Goal: Task Accomplishment & Management: Complete application form

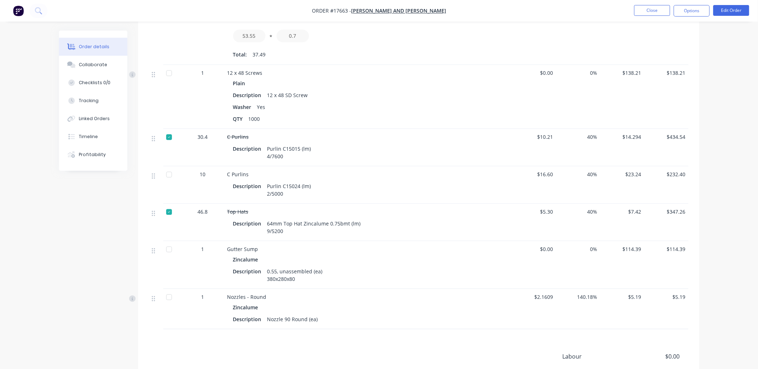
scroll to position [479, 0]
click at [170, 175] on div at bounding box center [169, 174] width 14 height 14
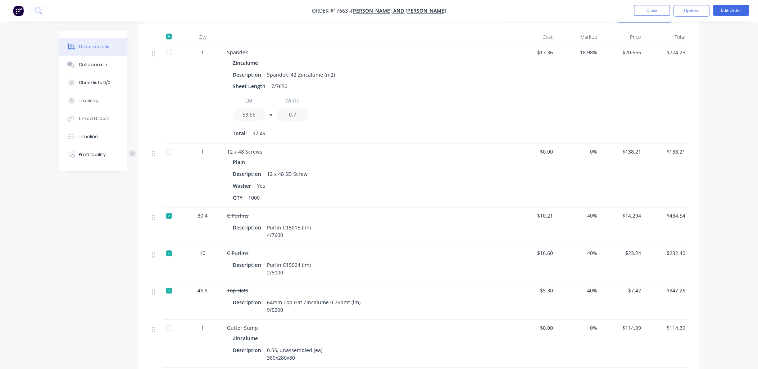
scroll to position [400, 0]
click at [170, 55] on div at bounding box center [169, 53] width 14 height 14
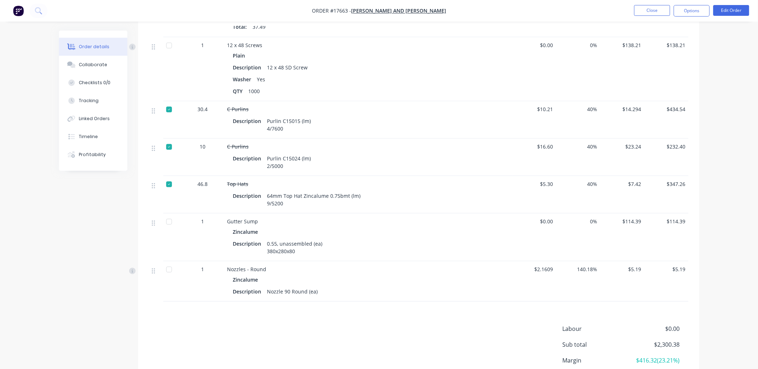
scroll to position [519, 0]
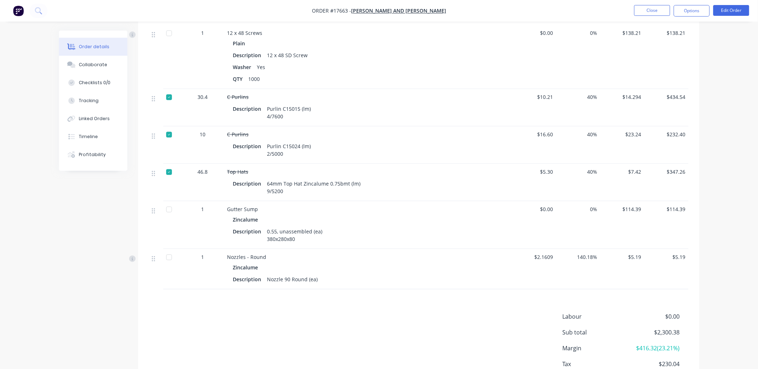
click at [168, 208] on div at bounding box center [169, 209] width 14 height 14
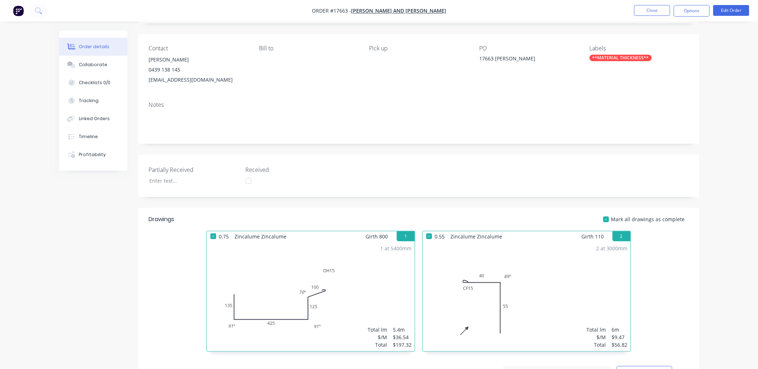
scroll to position [0, 0]
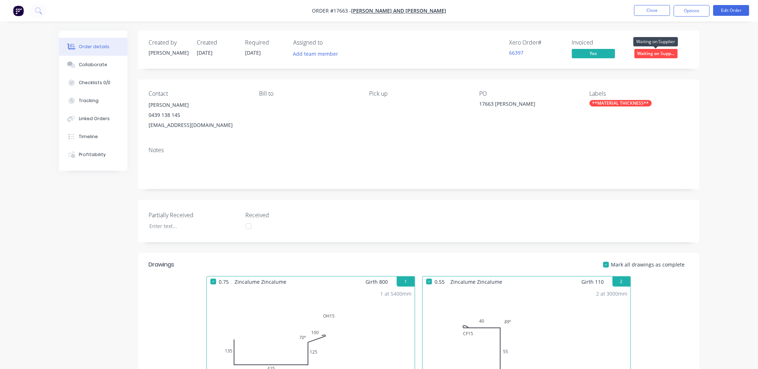
click at [664, 53] on span "Waiting on Supp..." at bounding box center [655, 53] width 43 height 9
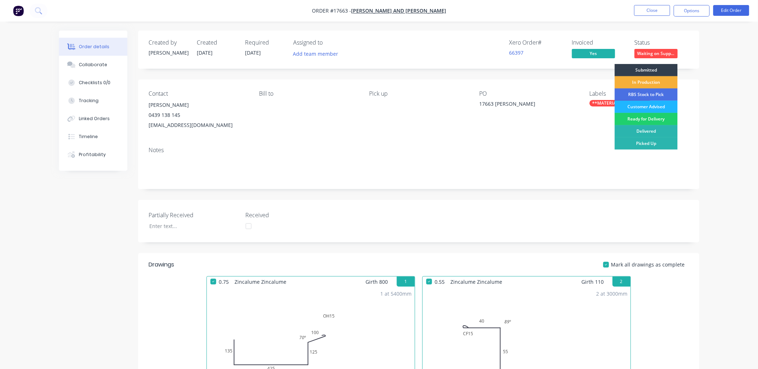
click at [655, 105] on div "Customer Advised" at bounding box center [646, 107] width 63 height 12
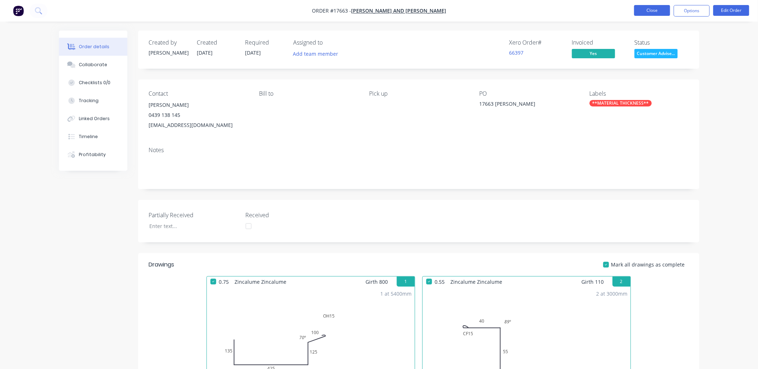
click at [661, 11] on button "Close" at bounding box center [652, 10] width 36 height 11
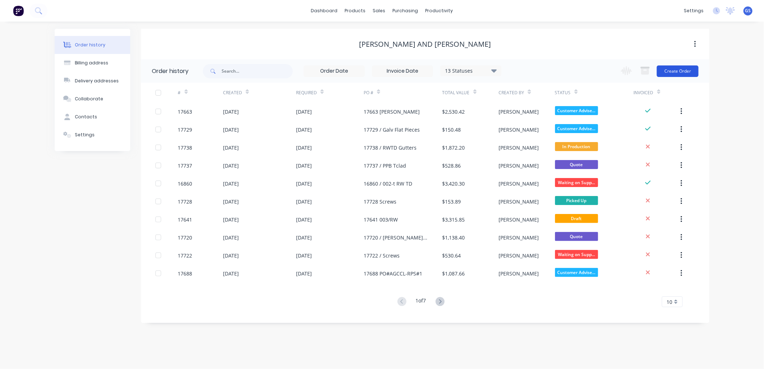
click at [678, 67] on button "Create Order" at bounding box center [678, 71] width 42 height 12
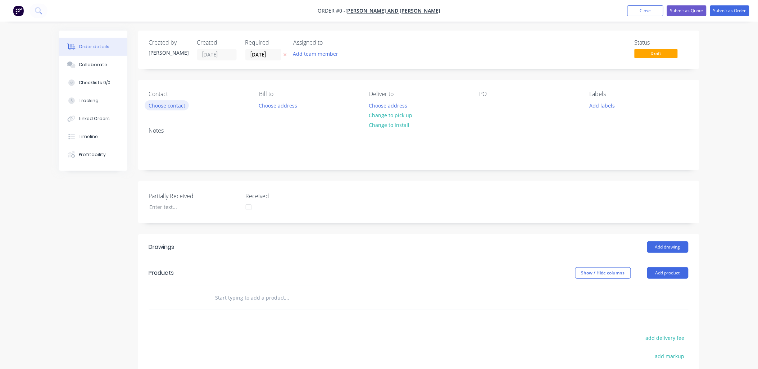
click at [180, 105] on button "Choose contact" at bounding box center [167, 105] width 44 height 10
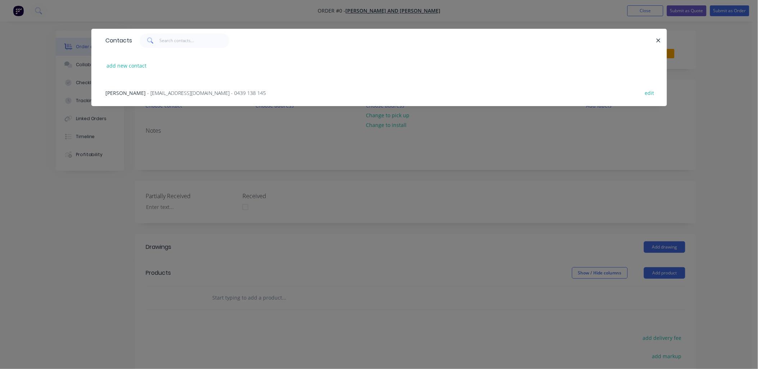
click at [199, 90] on span "- rainwatergoodsandservices@outlook.com.au - 0439 138 145" at bounding box center [206, 93] width 119 height 7
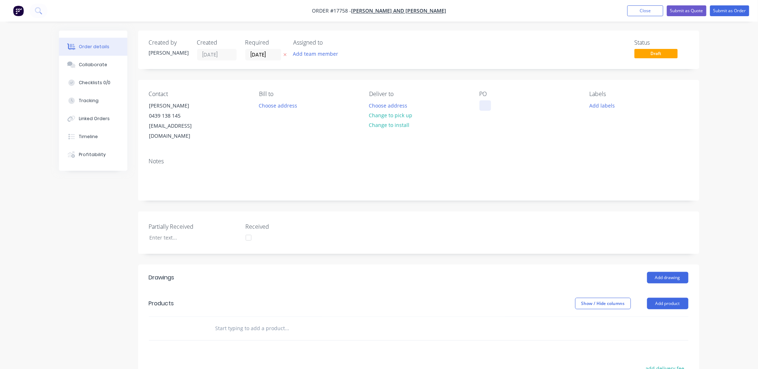
click at [490, 103] on div at bounding box center [485, 105] width 12 height 10
click at [404, 114] on button "Change to pick up" at bounding box center [390, 115] width 51 height 10
click at [263, 321] on input "text" at bounding box center [287, 328] width 144 height 14
click at [662, 298] on button "Add product" at bounding box center [667, 304] width 41 height 12
click at [652, 317] on div "Product catalogue" at bounding box center [654, 322] width 55 height 10
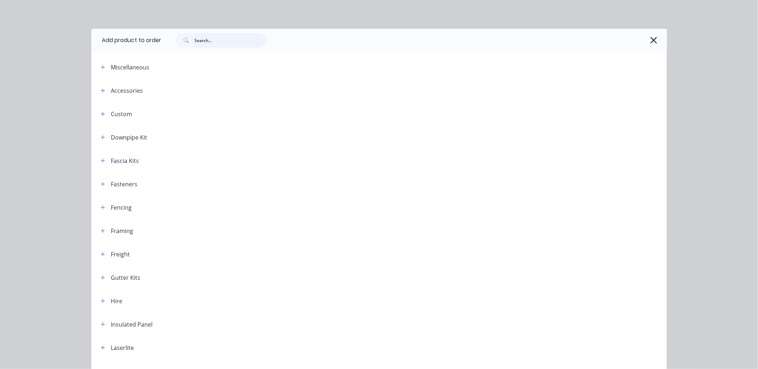
click at [200, 40] on input "text" at bounding box center [230, 40] width 71 height 14
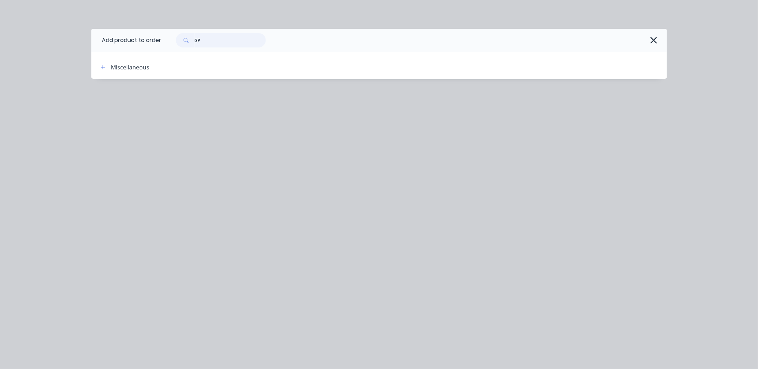
type input "G"
click at [103, 67] on icon "button" at bounding box center [103, 67] width 4 height 5
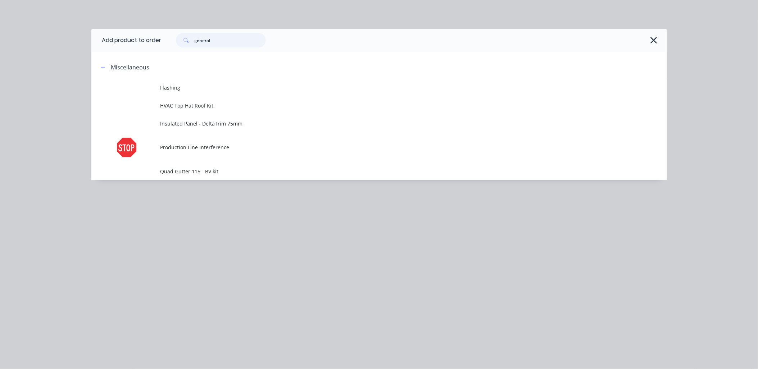
drag, startPoint x: 220, startPoint y: 42, endPoint x: 164, endPoint y: 47, distance: 56.4
click at [164, 47] on div "general" at bounding box center [410, 40] width 498 height 14
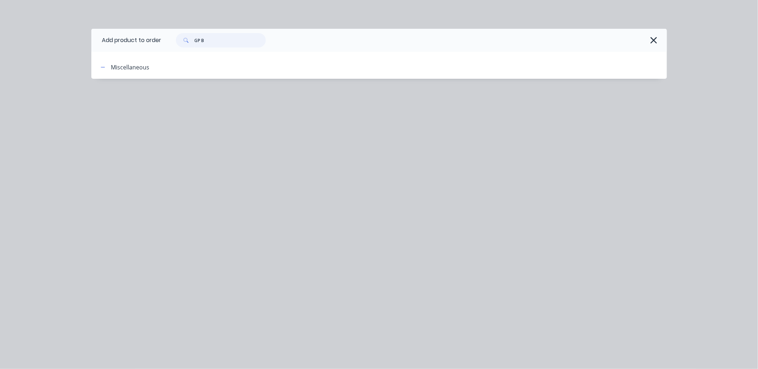
drag, startPoint x: 211, startPoint y: 41, endPoint x: 166, endPoint y: 41, distance: 44.6
click at [166, 41] on div "GP B" at bounding box center [410, 40] width 498 height 14
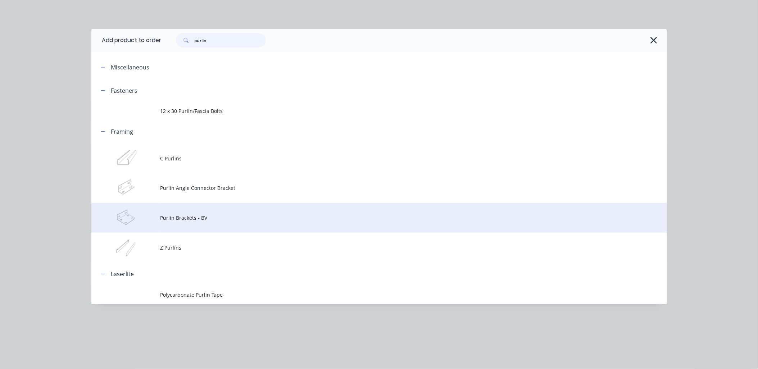
type input "purlin"
click at [188, 215] on span "Purlin Brackets - BV" at bounding box center [362, 218] width 405 height 8
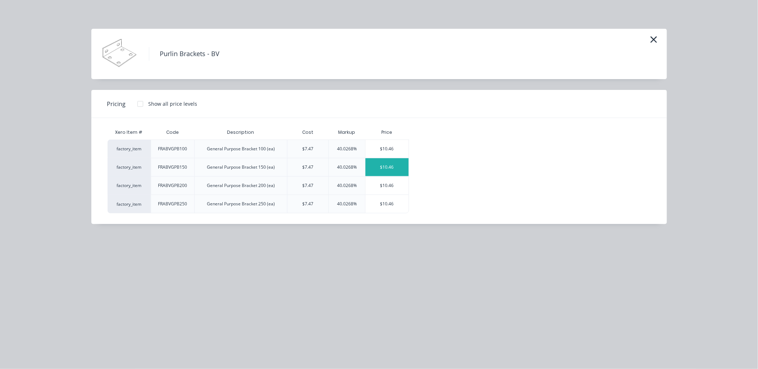
click at [402, 164] on div "$10.46" at bounding box center [386, 167] width 43 height 18
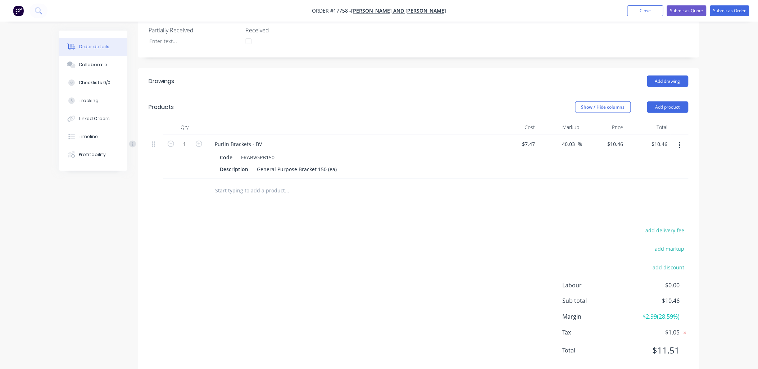
scroll to position [200, 0]
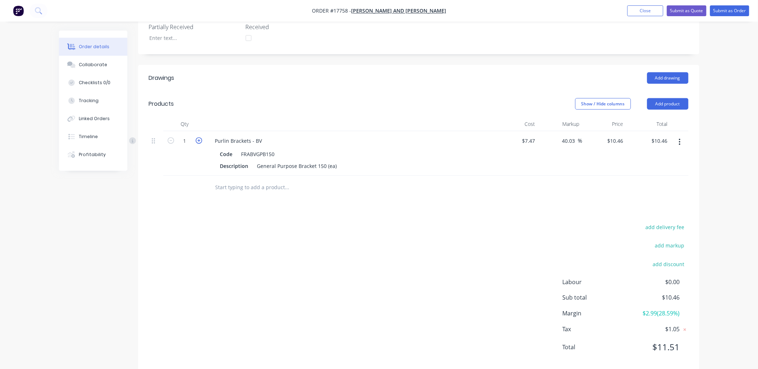
click at [200, 137] on icon "button" at bounding box center [199, 140] width 6 height 6
type input "2"
type input "$20.92"
click at [200, 137] on icon "button" at bounding box center [199, 140] width 6 height 6
type input "3"
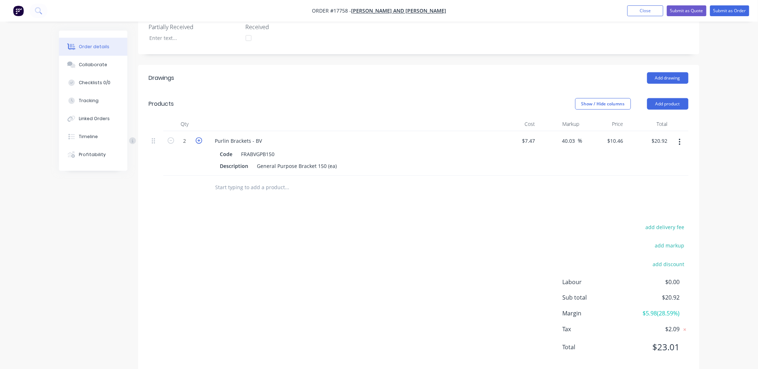
type input "$31.38"
click at [200, 137] on icon "button" at bounding box center [199, 140] width 6 height 6
type input "4"
type input "$41.84"
click at [200, 137] on icon "button" at bounding box center [199, 140] width 6 height 6
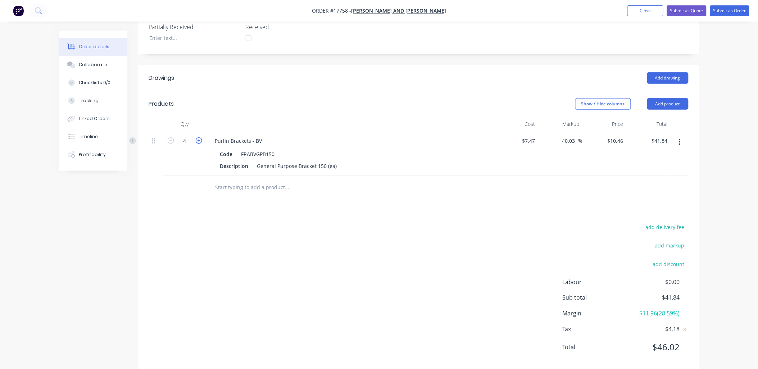
type input "5"
type input "$52.30"
click at [200, 137] on icon "button" at bounding box center [199, 140] width 6 height 6
type input "6"
type input "$62.76"
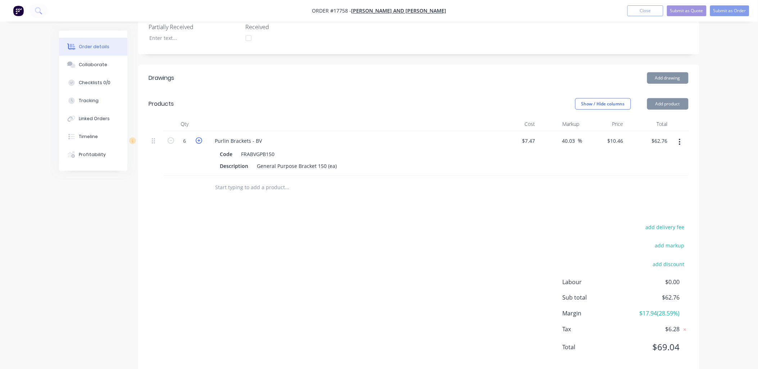
click at [200, 137] on icon "button" at bounding box center [199, 140] width 6 height 6
type input "7"
type input "$73.22"
click at [200, 137] on icon "button" at bounding box center [199, 140] width 6 height 6
type input "8"
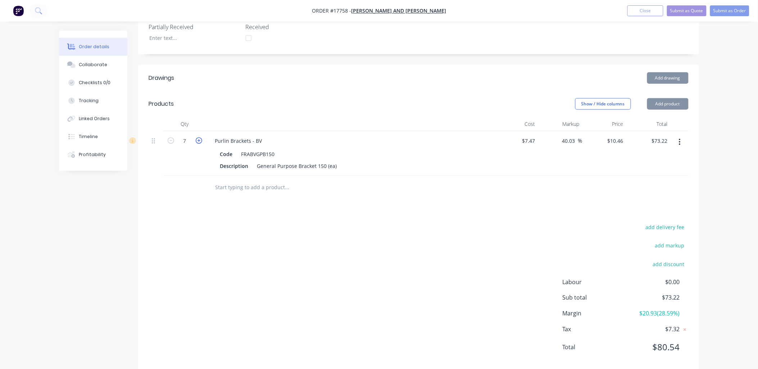
type input "$83.68"
click at [200, 137] on icon "button" at bounding box center [199, 140] width 6 height 6
type input "9"
type input "$94.14"
click at [200, 137] on icon "button" at bounding box center [199, 140] width 6 height 6
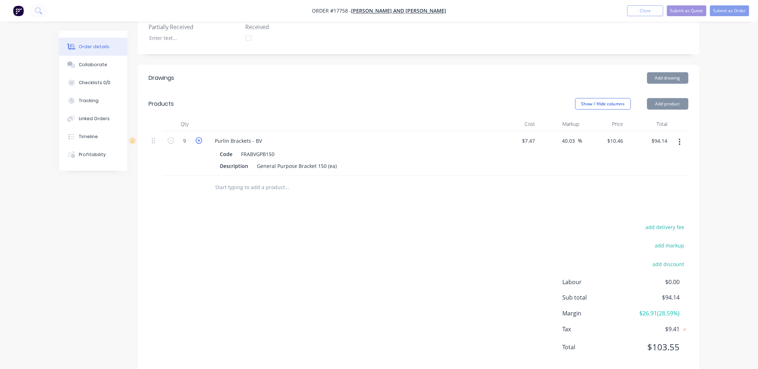
type input "10"
type input "$104.60"
click at [441, 225] on div "add delivery fee add markup add discount Labour $0.00 Sub total $104.60 Margin …" at bounding box center [418, 291] width 539 height 139
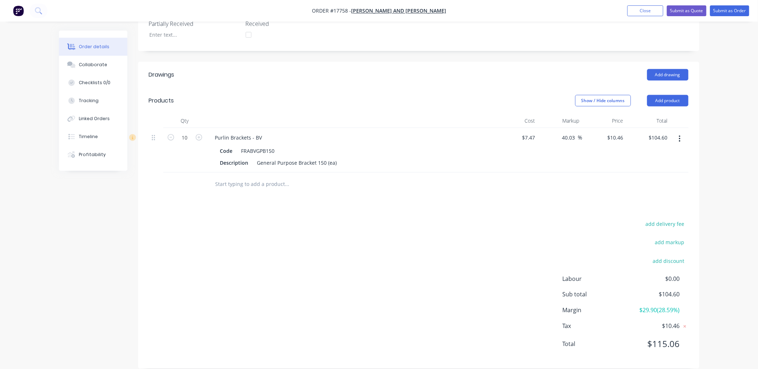
scroll to position [0, 0]
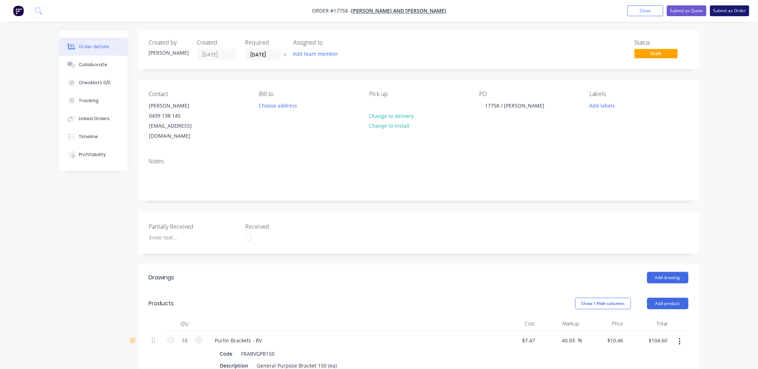
click at [734, 10] on button "Submit as Order" at bounding box center [729, 10] width 39 height 11
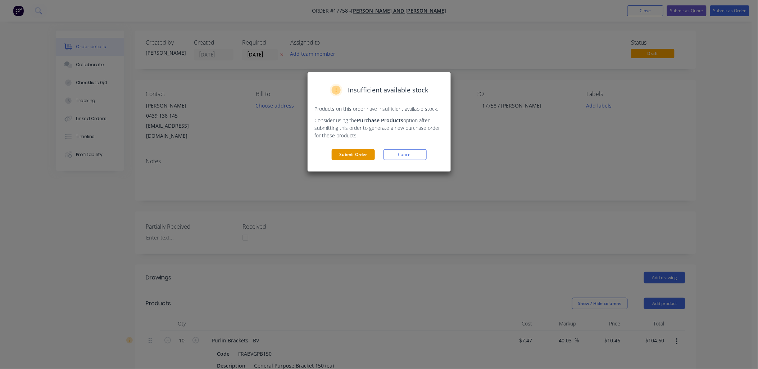
click at [347, 158] on button "Submit Order" at bounding box center [353, 154] width 43 height 11
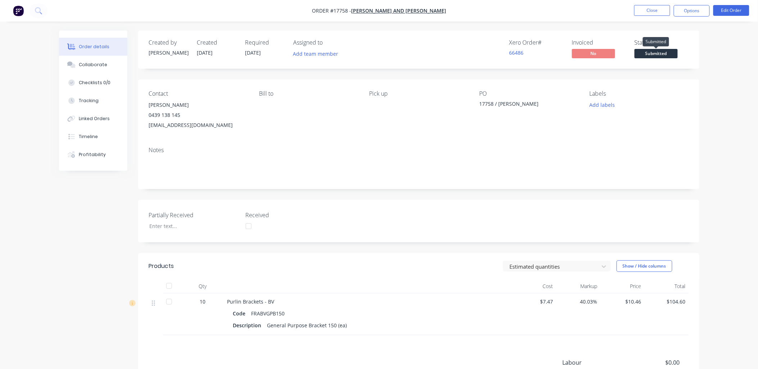
click at [655, 51] on span "Submitted" at bounding box center [655, 53] width 43 height 9
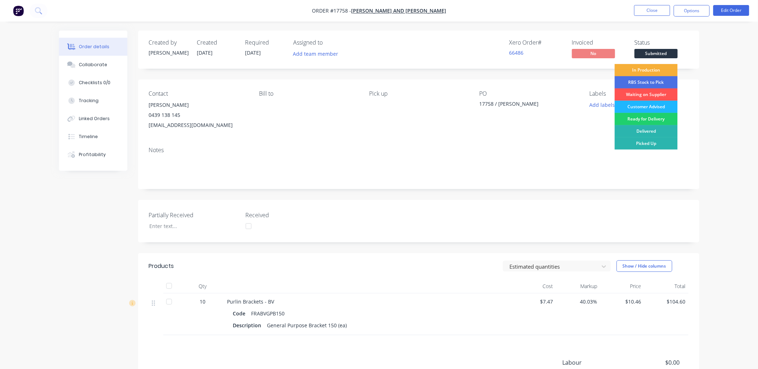
click at [662, 105] on div "Customer Advised" at bounding box center [646, 107] width 63 height 12
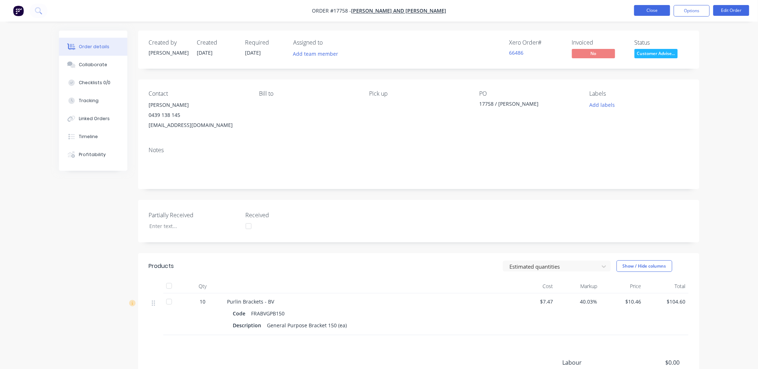
click at [648, 8] on button "Close" at bounding box center [652, 10] width 36 height 11
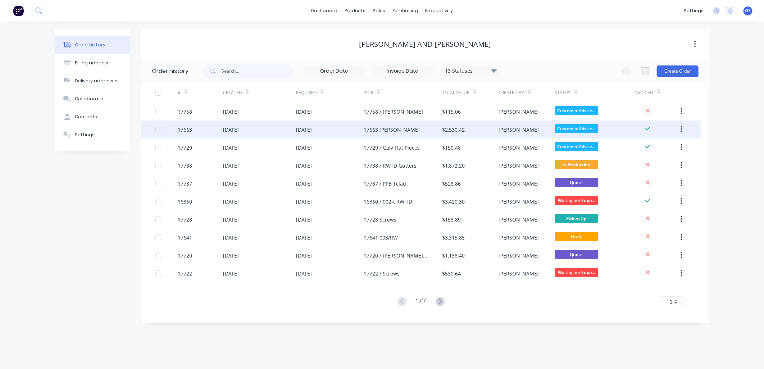
click at [382, 126] on div "17663 [PERSON_NAME]" at bounding box center [392, 130] width 56 height 8
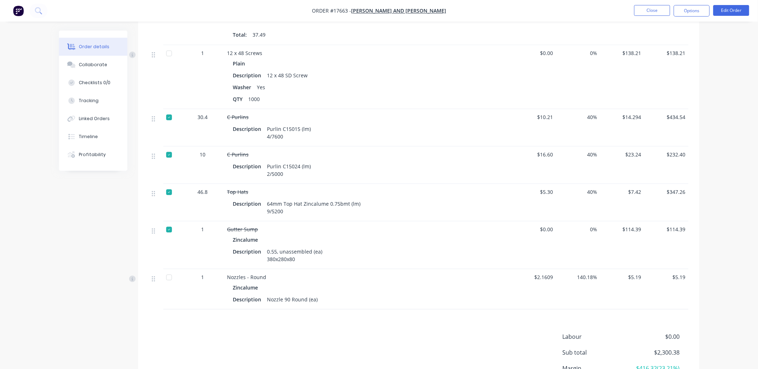
scroll to position [568, 0]
